Goal: Transaction & Acquisition: Obtain resource

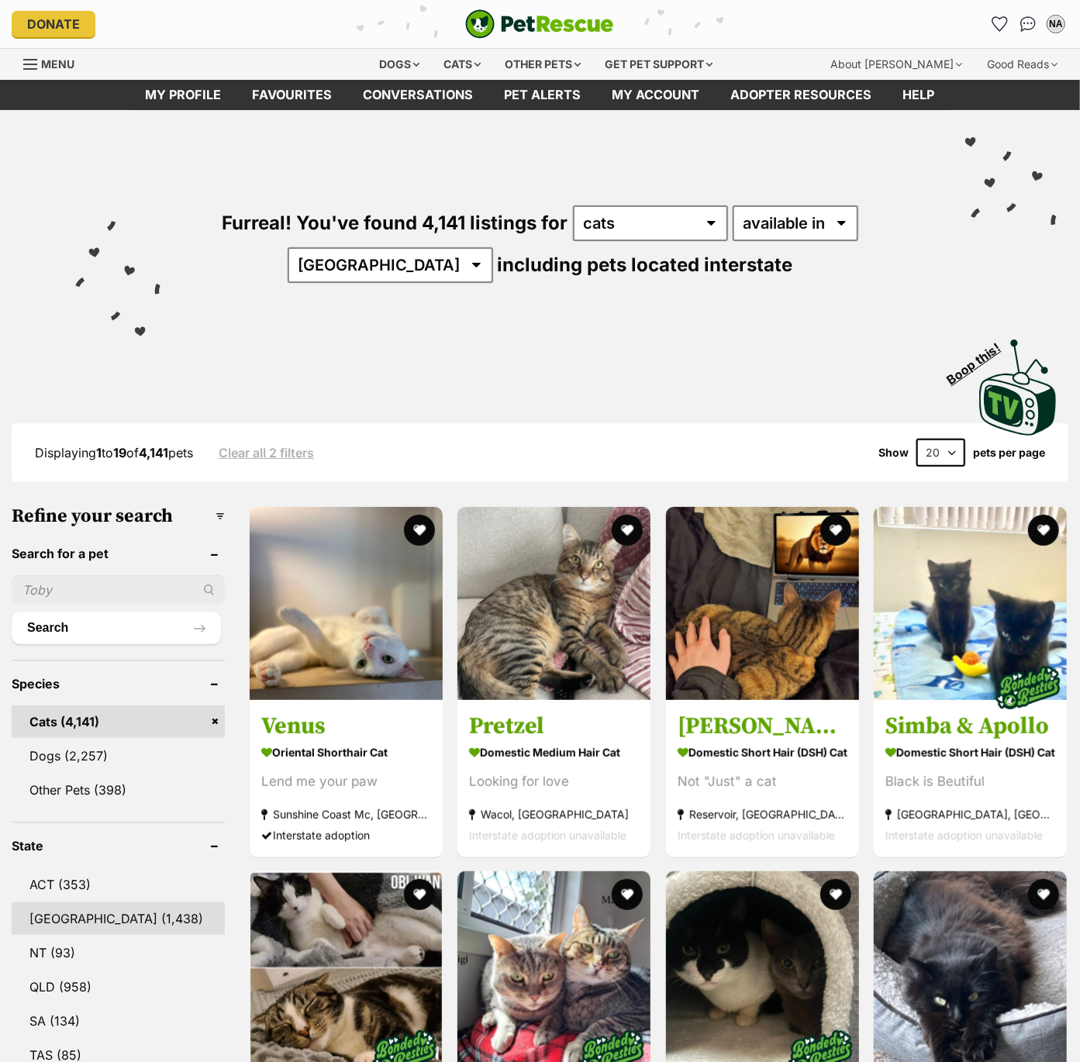
click at [59, 913] on link "NSW (1,438)" at bounding box center [118, 919] width 213 height 33
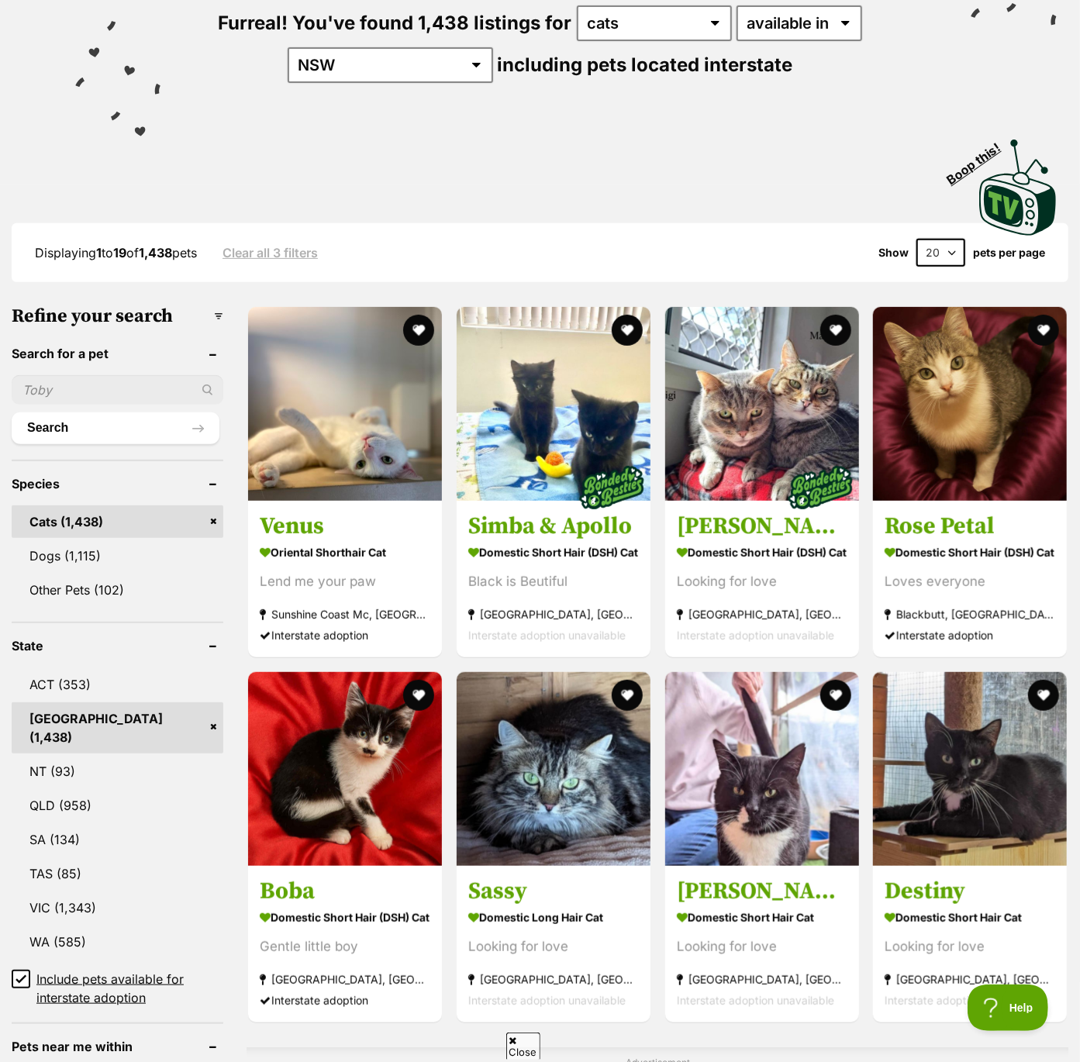
scroll to position [212, 0]
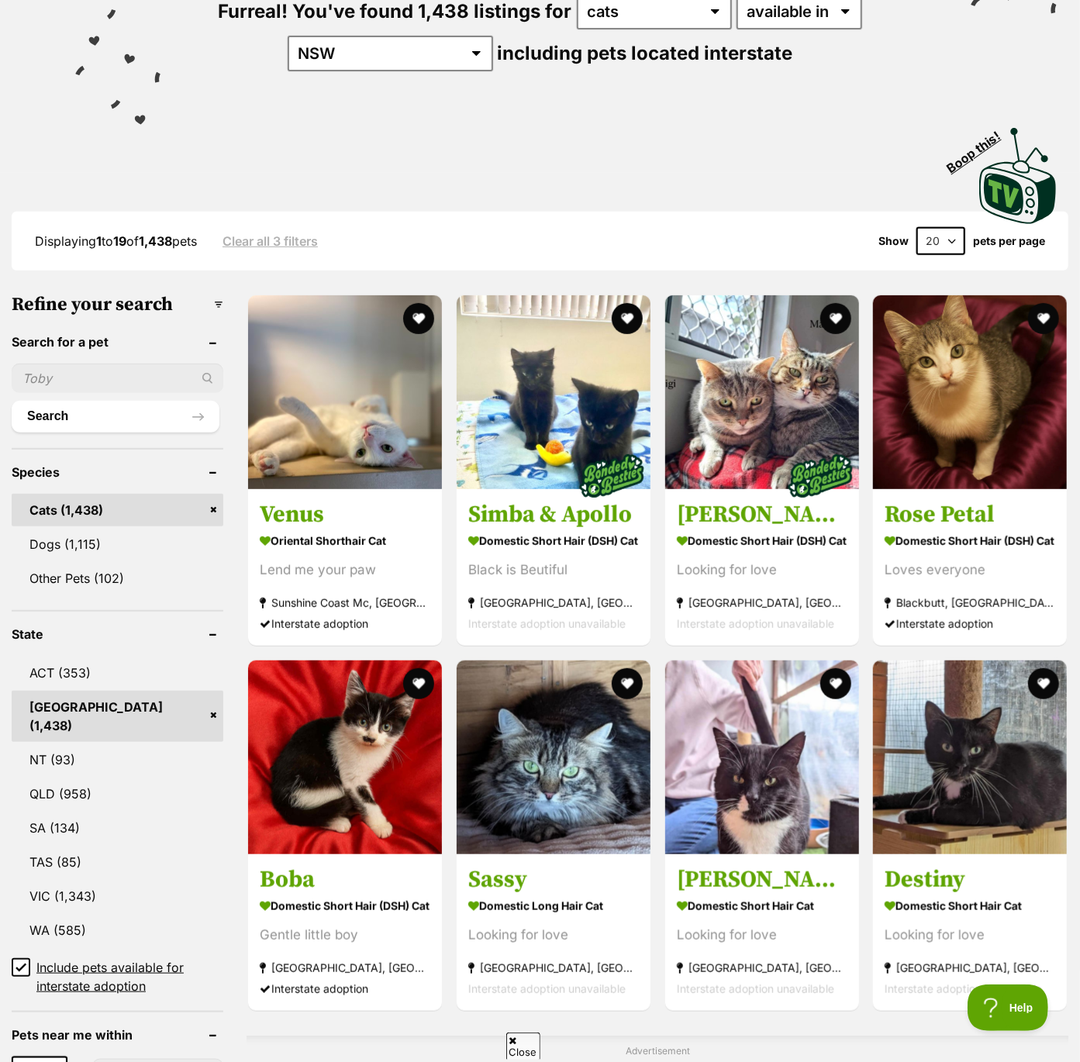
click at [20, 964] on icon at bounding box center [20, 967] width 9 height 7
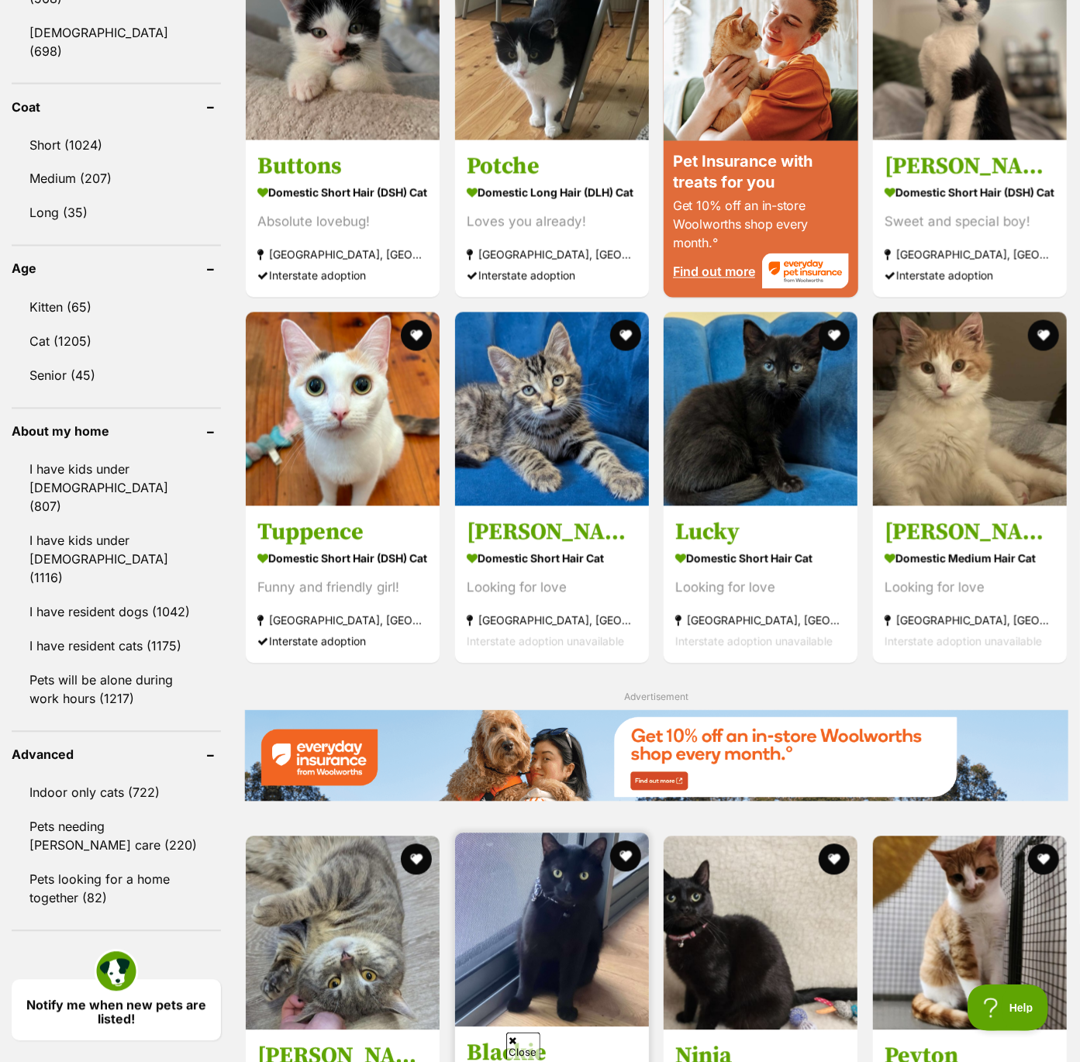
scroll to position [1441, 0]
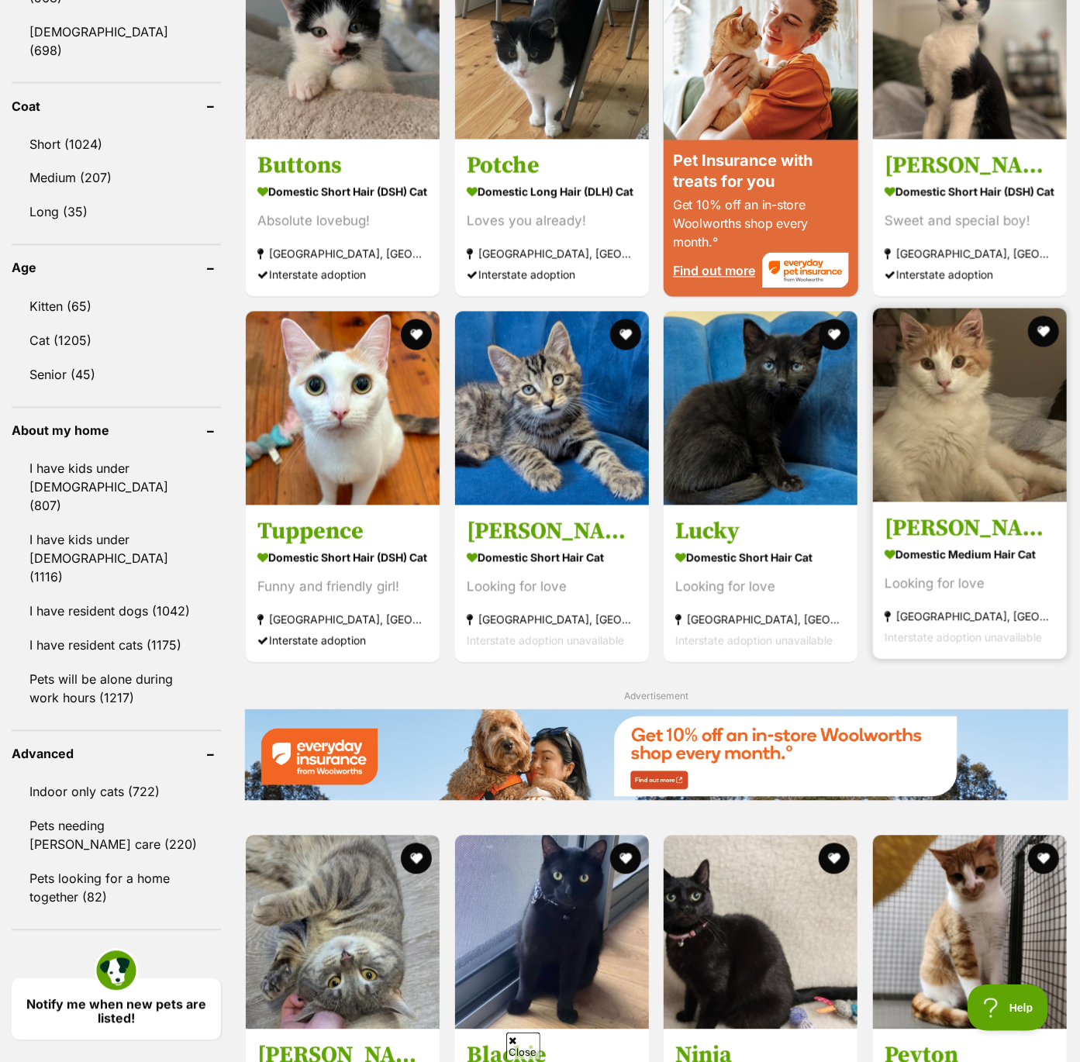
click at [1005, 451] on img at bounding box center [970, 406] width 194 height 194
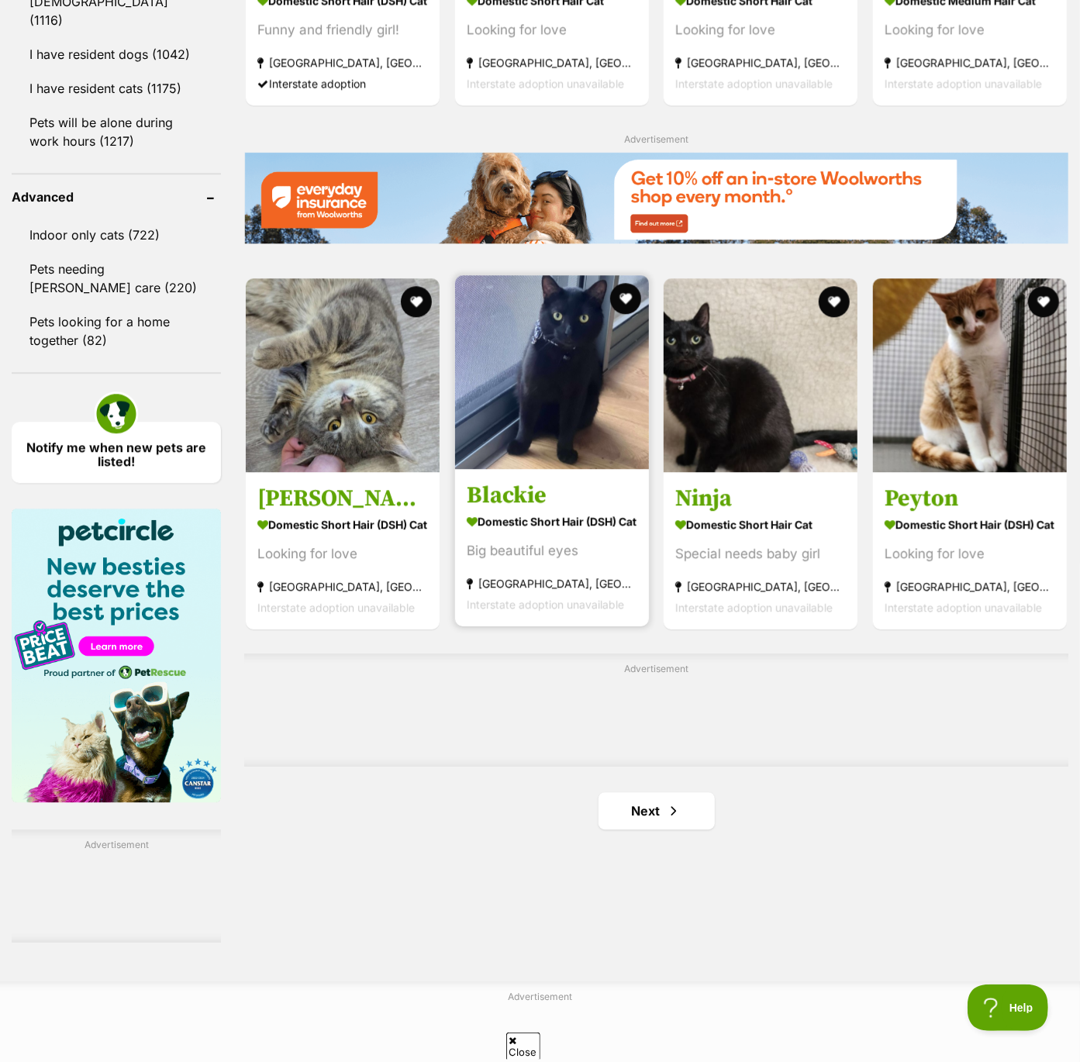
scroll to position [2047, 0]
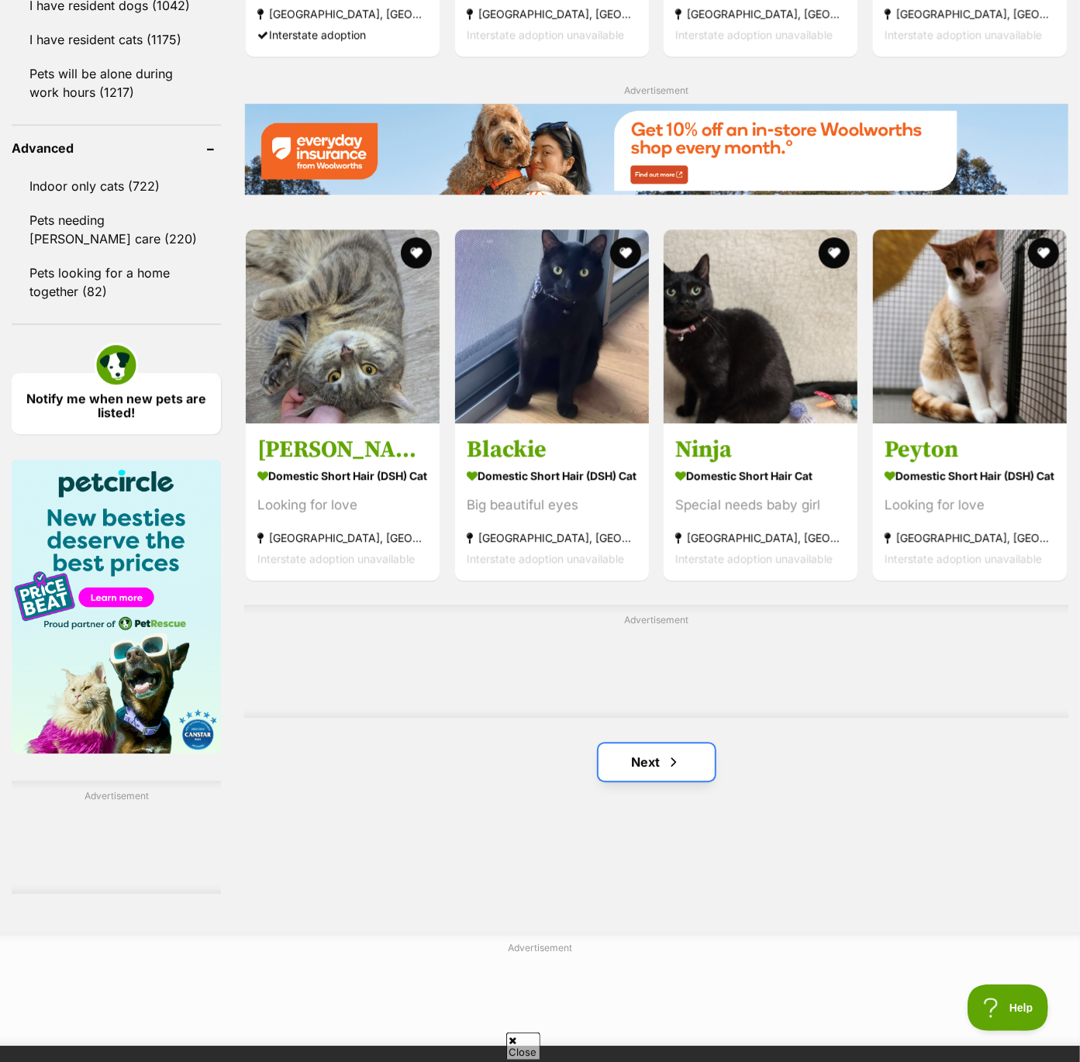
click at [658, 770] on link "Next" at bounding box center [657, 762] width 116 height 37
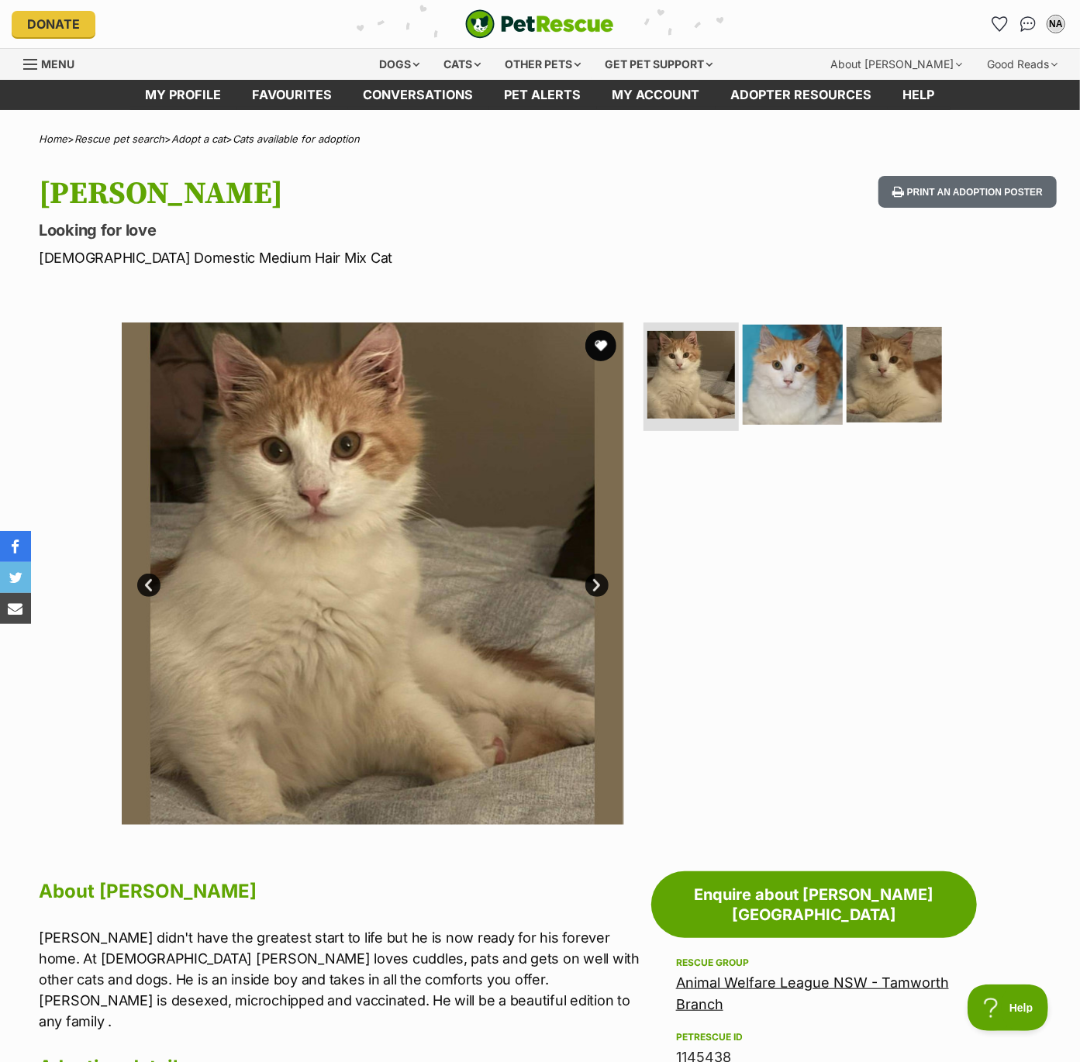
drag, startPoint x: 774, startPoint y: 400, endPoint x: 806, endPoint y: 394, distance: 33.2
click at [774, 400] on img at bounding box center [793, 375] width 100 height 100
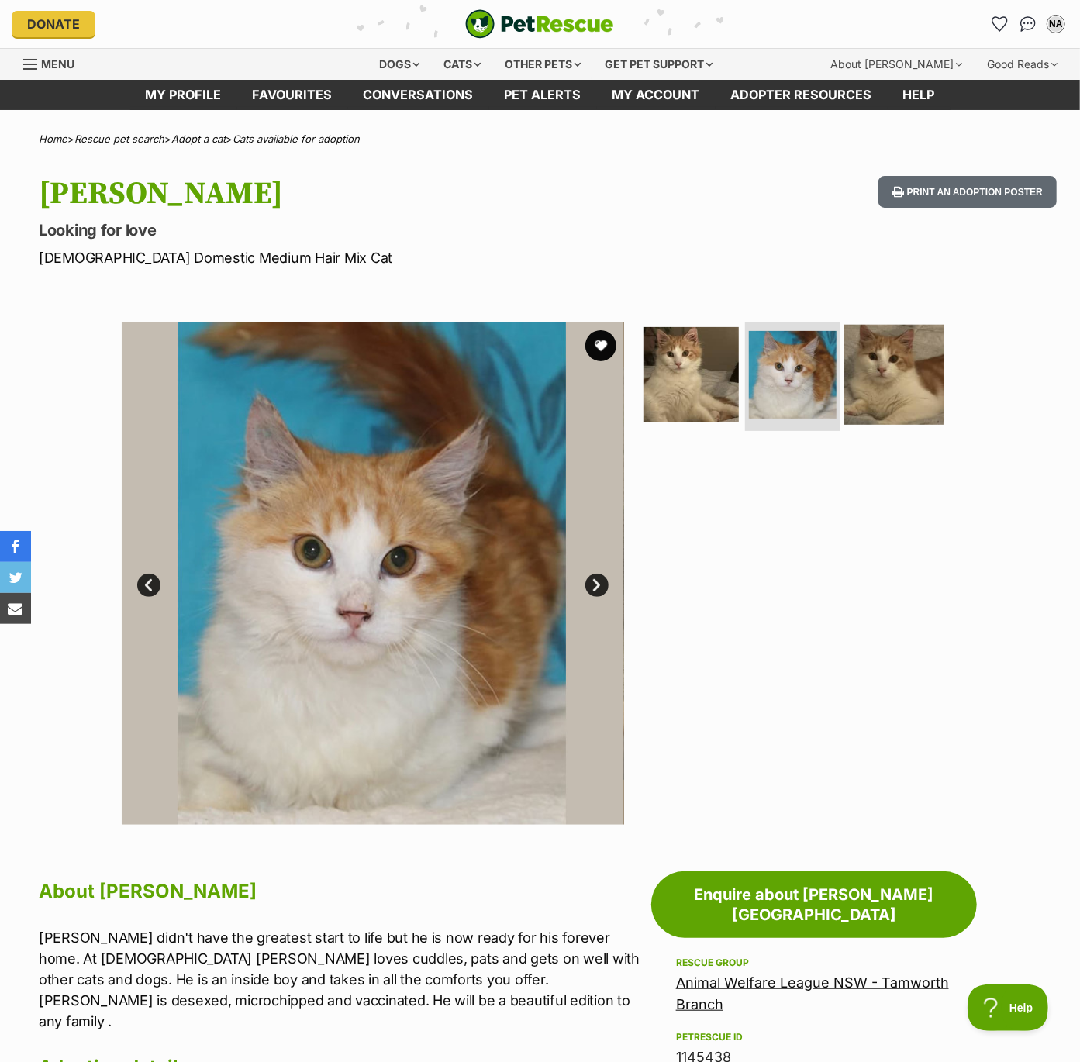
click at [871, 392] on img at bounding box center [894, 375] width 100 height 100
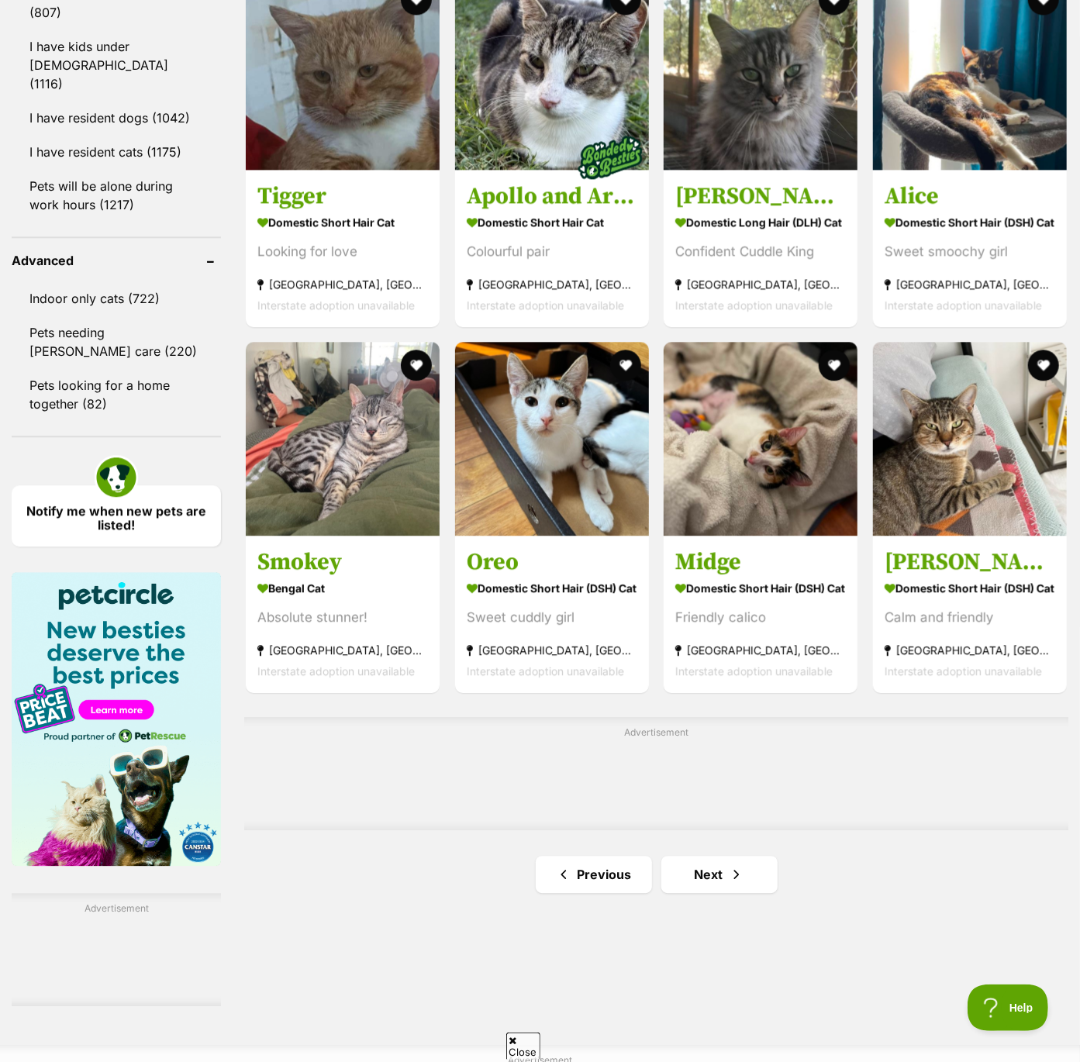
scroll to position [1932, 0]
